Goal: Information Seeking & Learning: Learn about a topic

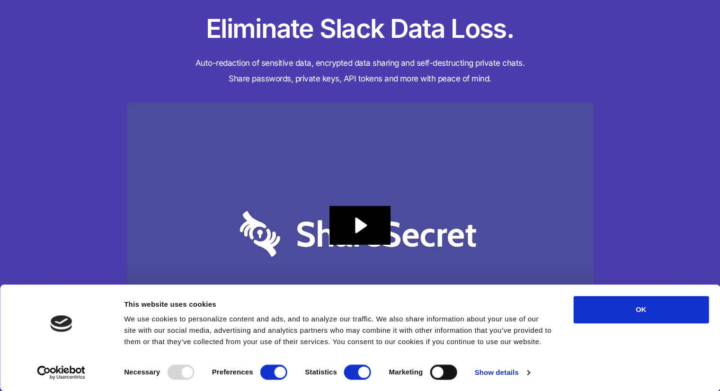
scroll to position [47, 0]
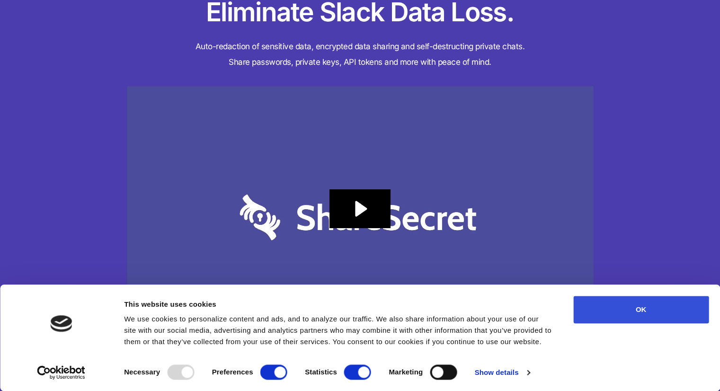
click at [645, 309] on button "OK" at bounding box center [640, 309] width 135 height 27
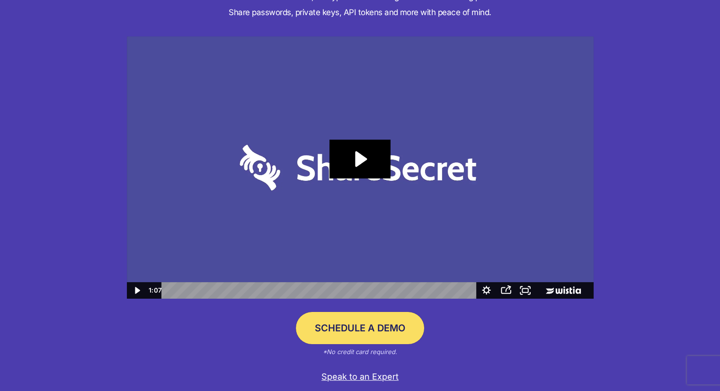
scroll to position [142, 0]
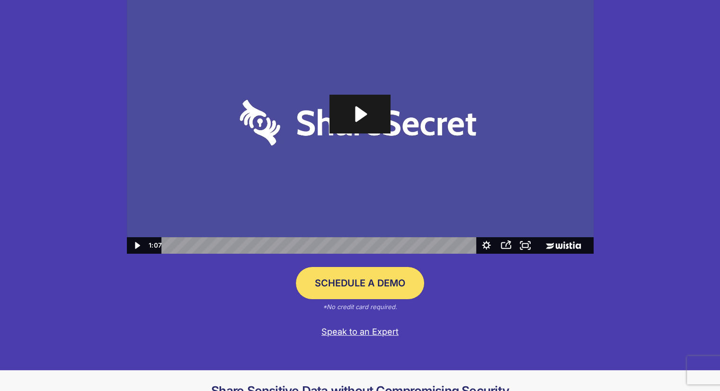
click at [373, 120] on icon "Play Video: Sharesecret Slack Extension" at bounding box center [359, 114] width 61 height 39
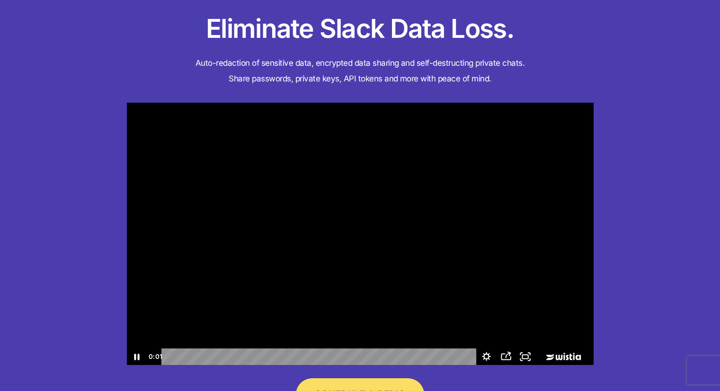
scroll to position [47, 0]
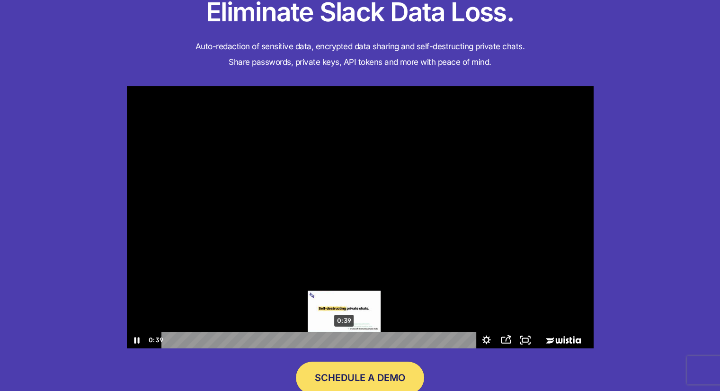
click at [344, 339] on div "0:39" at bounding box center [320, 340] width 303 height 17
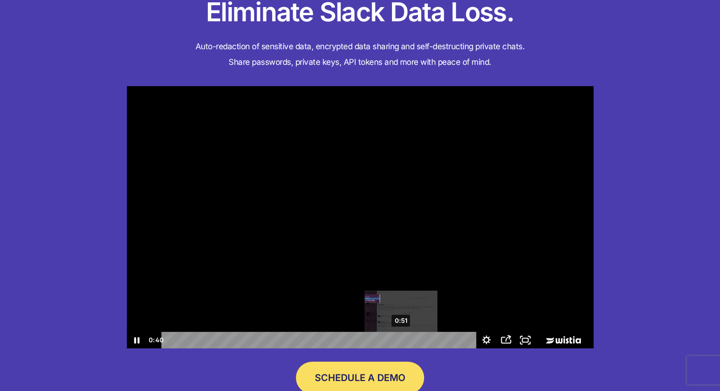
click at [401, 342] on div "0:51" at bounding box center [320, 340] width 303 height 17
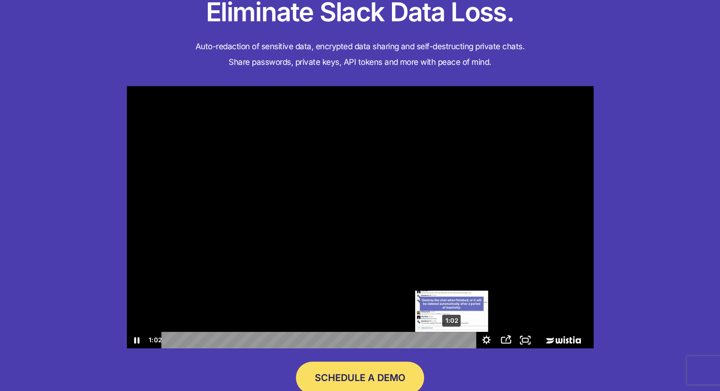
click at [452, 343] on div "1:02" at bounding box center [320, 340] width 303 height 17
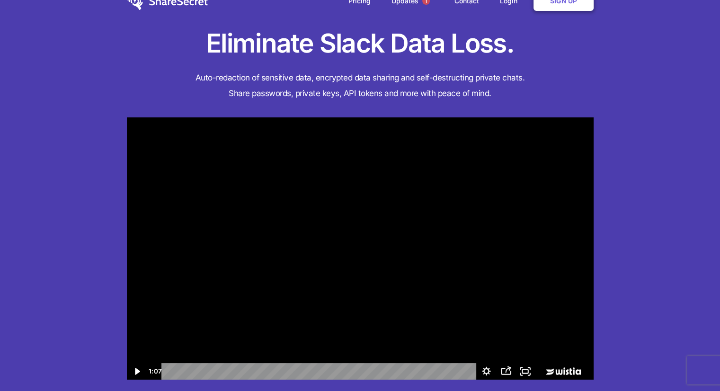
scroll to position [0, 0]
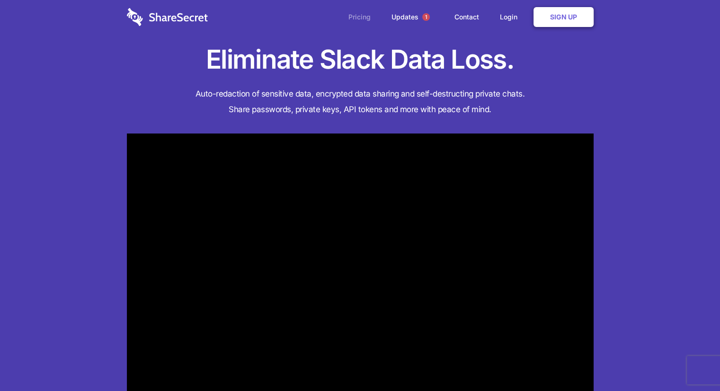
click at [357, 14] on link "Pricing" at bounding box center [359, 16] width 41 height 29
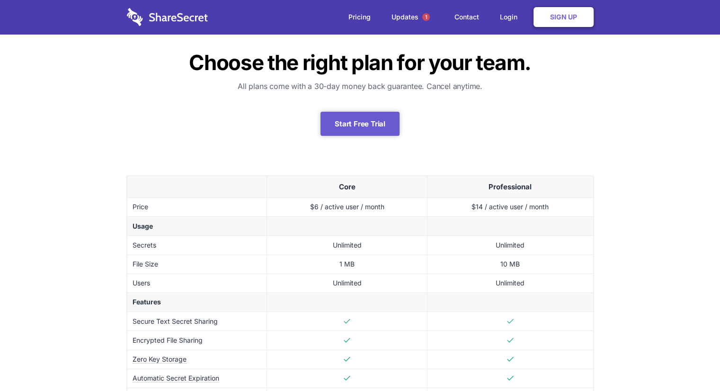
click at [155, 19] on img at bounding box center [167, 17] width 81 height 18
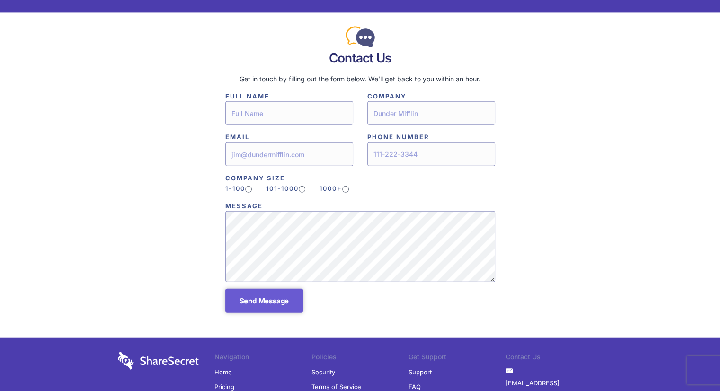
scroll to position [2357, 0]
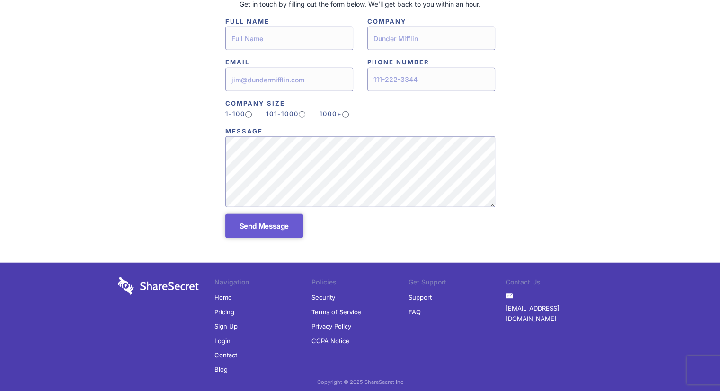
click at [315, 305] on link "Terms of Service" at bounding box center [336, 312] width 50 height 14
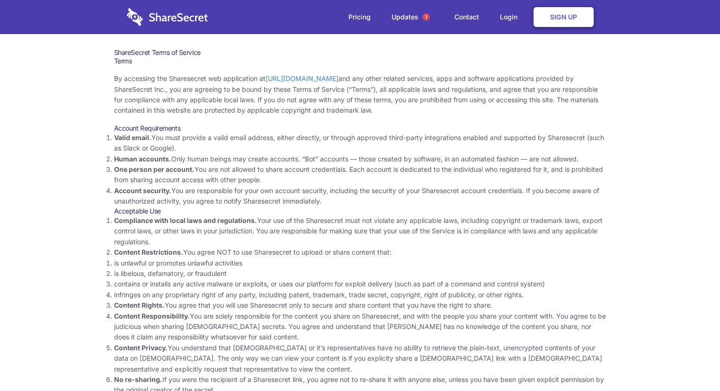
click at [171, 22] on img at bounding box center [167, 17] width 81 height 18
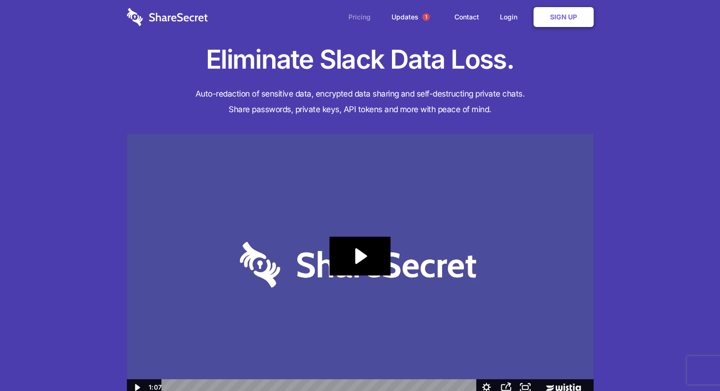
click at [370, 16] on link "Pricing" at bounding box center [359, 16] width 41 height 29
drag, startPoint x: 685, startPoint y: 37, endPoint x: 680, endPoint y: 33, distance: 6.0
click at [683, 35] on div "Eliminate Slack Data Loss. Auto-redaction of sensitive data, encrypted data sha…" at bounding box center [360, 256] width 720 height 512
click at [627, 81] on div "Eliminate Slack Data Loss. Auto-redaction of sensitive data, encrypted data sha…" at bounding box center [360, 256] width 720 height 512
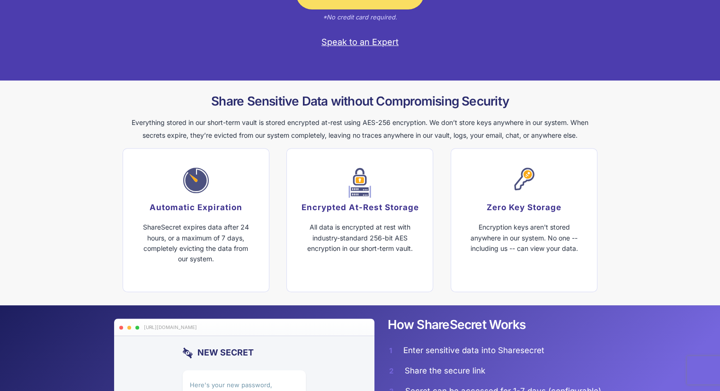
scroll to position [435, 0]
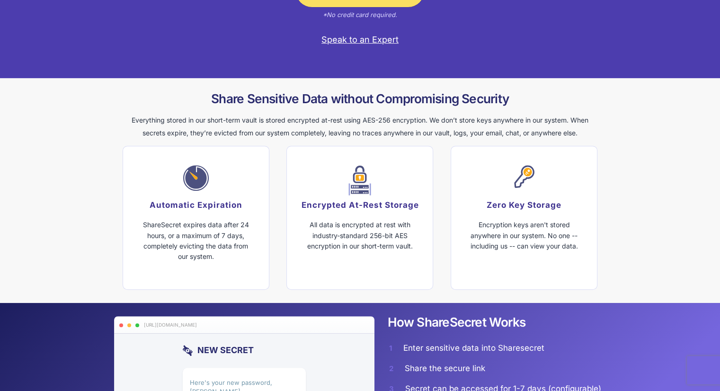
drag, startPoint x: 260, startPoint y: 133, endPoint x: 241, endPoint y: 148, distance: 24.2
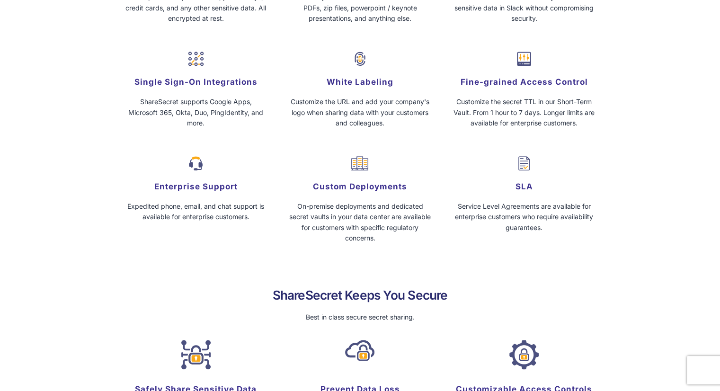
scroll to position [1071, 0]
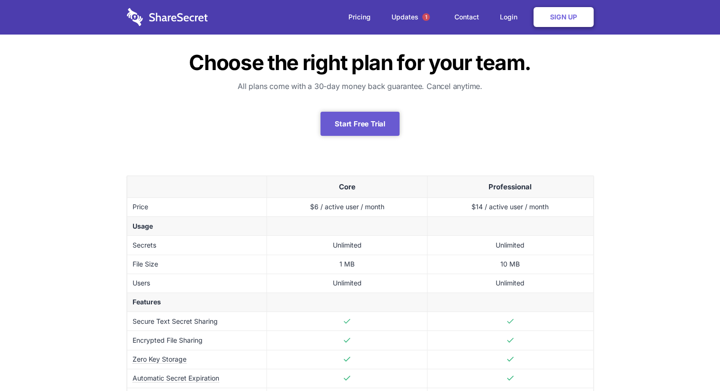
click at [167, 23] on img at bounding box center [167, 17] width 81 height 18
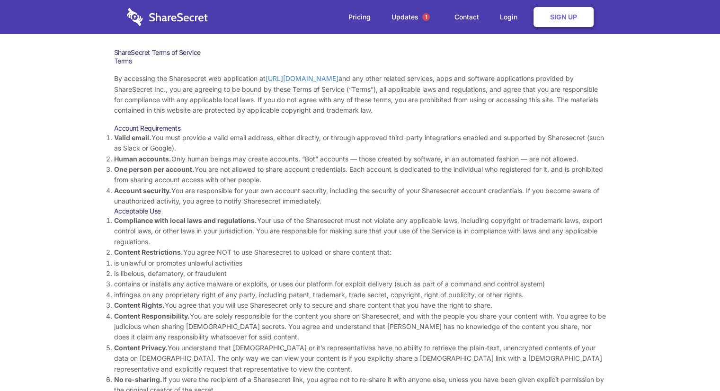
drag, startPoint x: 579, startPoint y: 145, endPoint x: 575, endPoint y: 148, distance: 5.0
